Goal: Transaction & Acquisition: Obtain resource

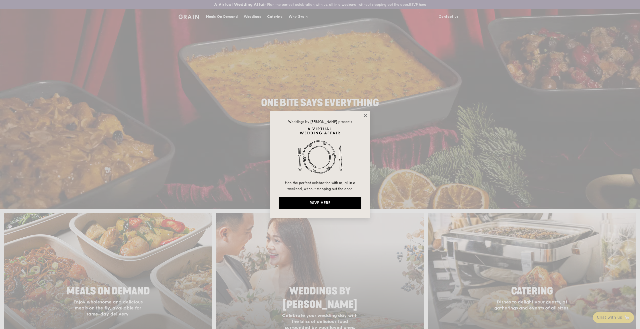
click at [365, 115] on icon at bounding box center [365, 116] width 5 height 5
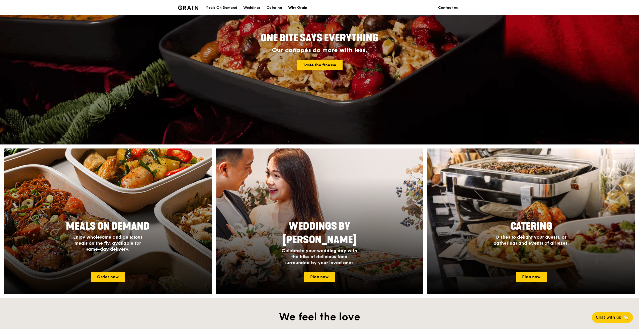
scroll to position [100, 0]
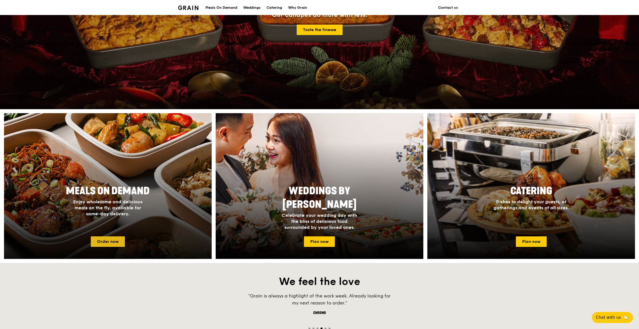
click at [107, 243] on link "Order now" at bounding box center [108, 242] width 34 height 11
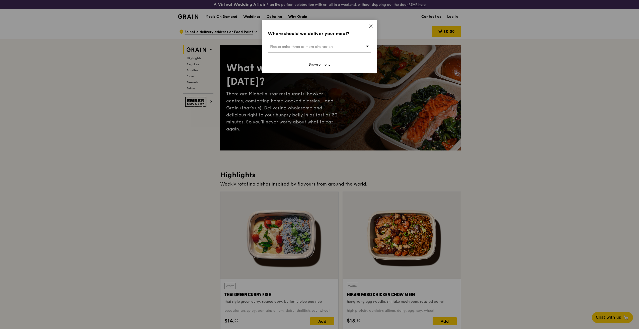
click at [348, 43] on div "Please enter three or more characters" at bounding box center [319, 47] width 103 height 12
click at [372, 26] on icon at bounding box center [370, 26] width 5 height 5
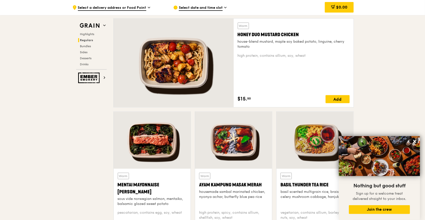
scroll to position [401, 0]
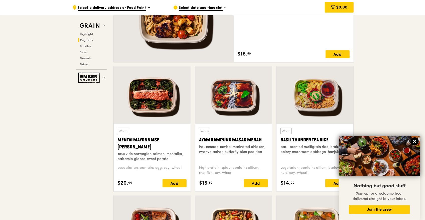
click at [416, 141] on icon at bounding box center [415, 141] width 5 height 5
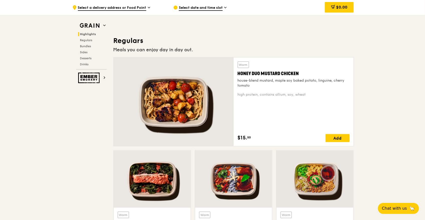
scroll to position [234, 0]
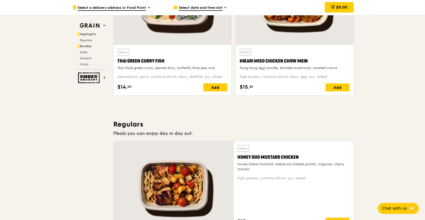
click at [89, 46] on span "Bundles" at bounding box center [86, 46] width 12 height 4
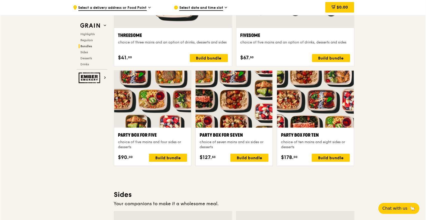
scroll to position [942, 0]
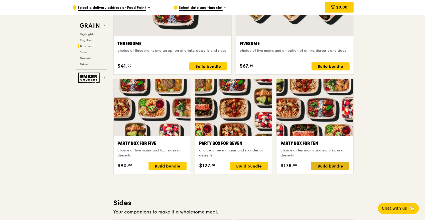
click at [328, 163] on div "Build bundle" at bounding box center [331, 166] width 38 height 8
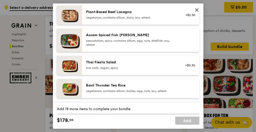
scroll to position [37, 0]
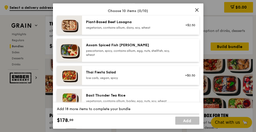
click at [136, 50] on div "pescatarian, spicy, contains allium, egg, nuts, shellfish, soy, wheat" at bounding box center [131, 52] width 90 height 8
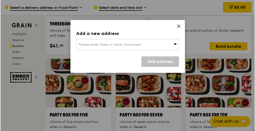
scroll to position [942, 0]
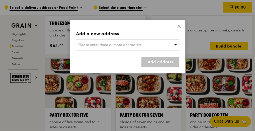
click at [178, 28] on icon at bounding box center [179, 26] width 5 height 5
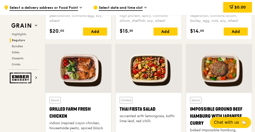
scroll to position [518, 0]
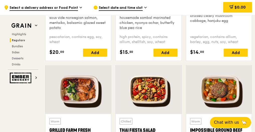
click at [128, 3] on div "Select date and time slot" at bounding box center [133, 7] width 81 height 15
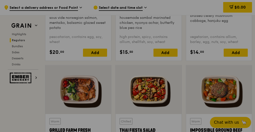
drag, startPoint x: 91, startPoint y: 8, endPoint x: 37, endPoint y: 4, distance: 54.5
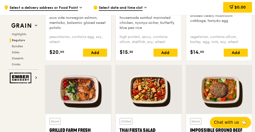
click at [33, 8] on span "Select a delivery address or Food Point" at bounding box center [44, 8] width 68 height 6
click at [21, 26] on img at bounding box center [21, 25] width 23 height 9
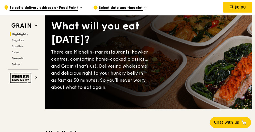
scroll to position [0, 0]
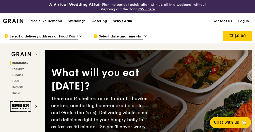
click at [96, 21] on div "Catering" at bounding box center [99, 21] width 16 height 15
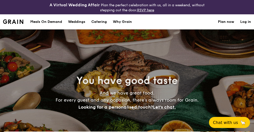
select select
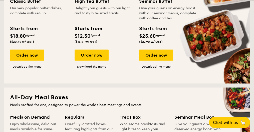
scroll to position [130, 0]
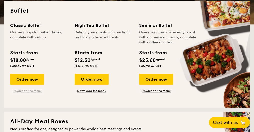
click at [21, 89] on link "Download the menu" at bounding box center [27, 90] width 34 height 4
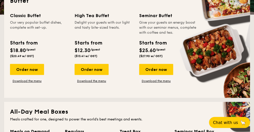
scroll to position [140, 0]
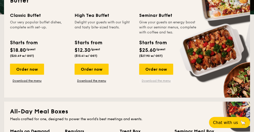
click at [157, 80] on link "Download the menu" at bounding box center [156, 80] width 34 height 4
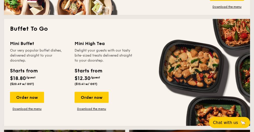
scroll to position [361, 0]
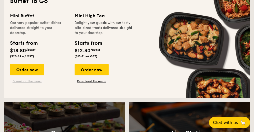
click at [26, 81] on link "Download the menu" at bounding box center [27, 81] width 34 height 4
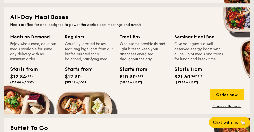
scroll to position [231, 0]
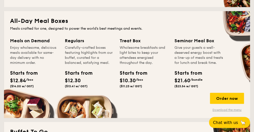
click at [219, 110] on link "Download the menu" at bounding box center [227, 110] width 34 height 4
